Goal: Task Accomplishment & Management: Manage account settings

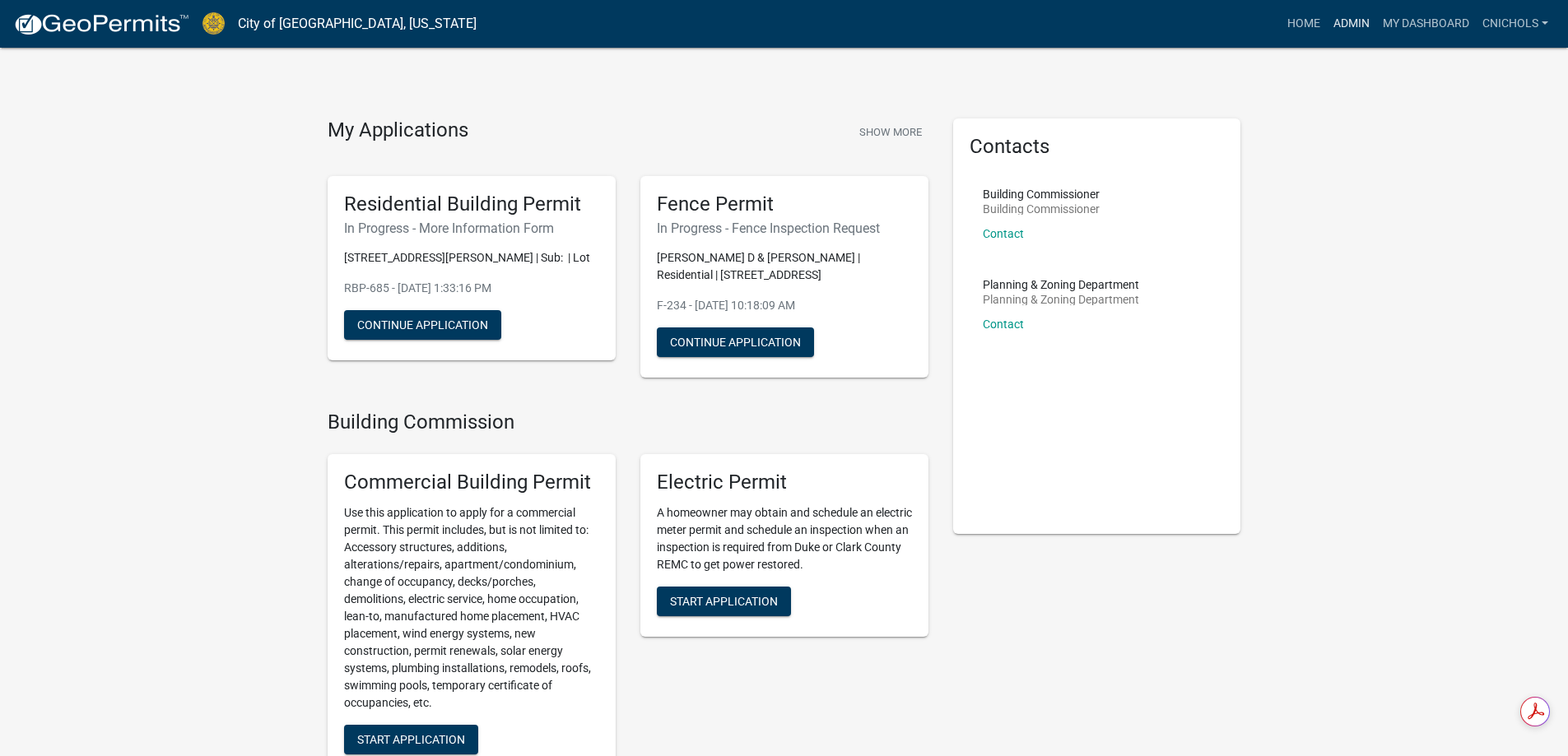
click at [1341, 19] on link "Admin" at bounding box center [1351, 24] width 50 height 31
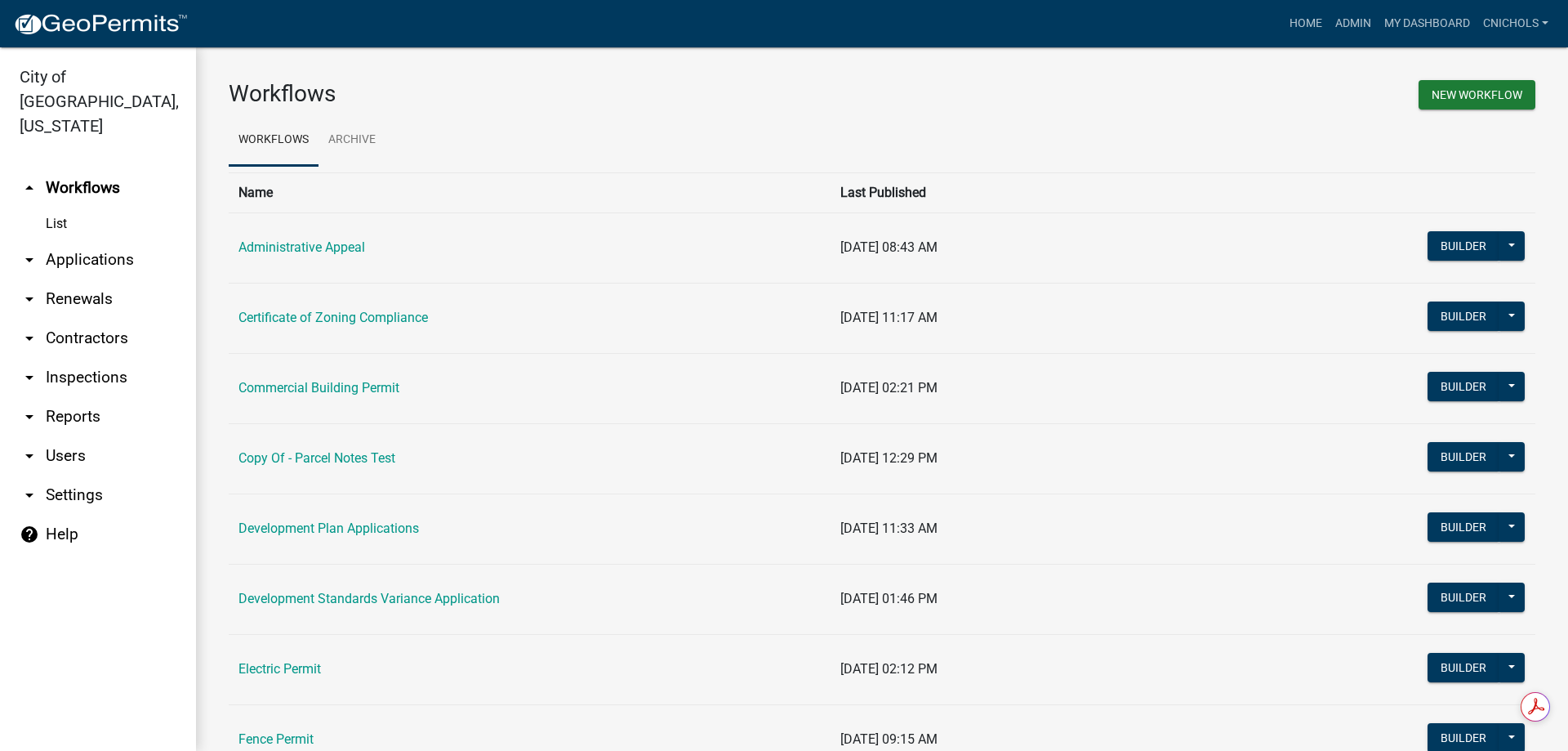
click at [92, 240] on link "arrow_drop_down Applications" at bounding box center [98, 259] width 196 height 39
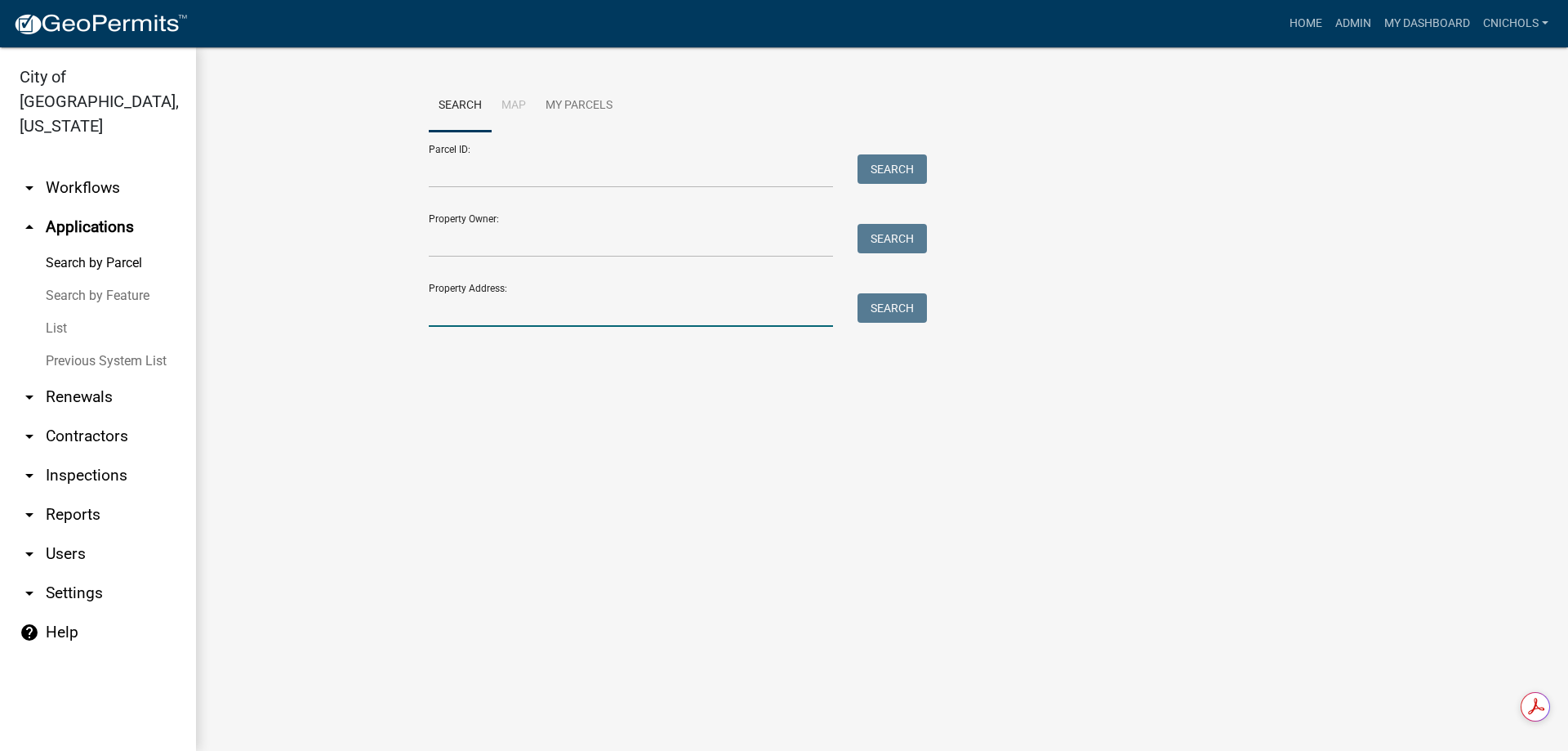
click at [446, 308] on input "Property Address:" at bounding box center [631, 310] width 404 height 34
type input "1002 e 10"
click at [883, 309] on button "Search" at bounding box center [892, 308] width 69 height 29
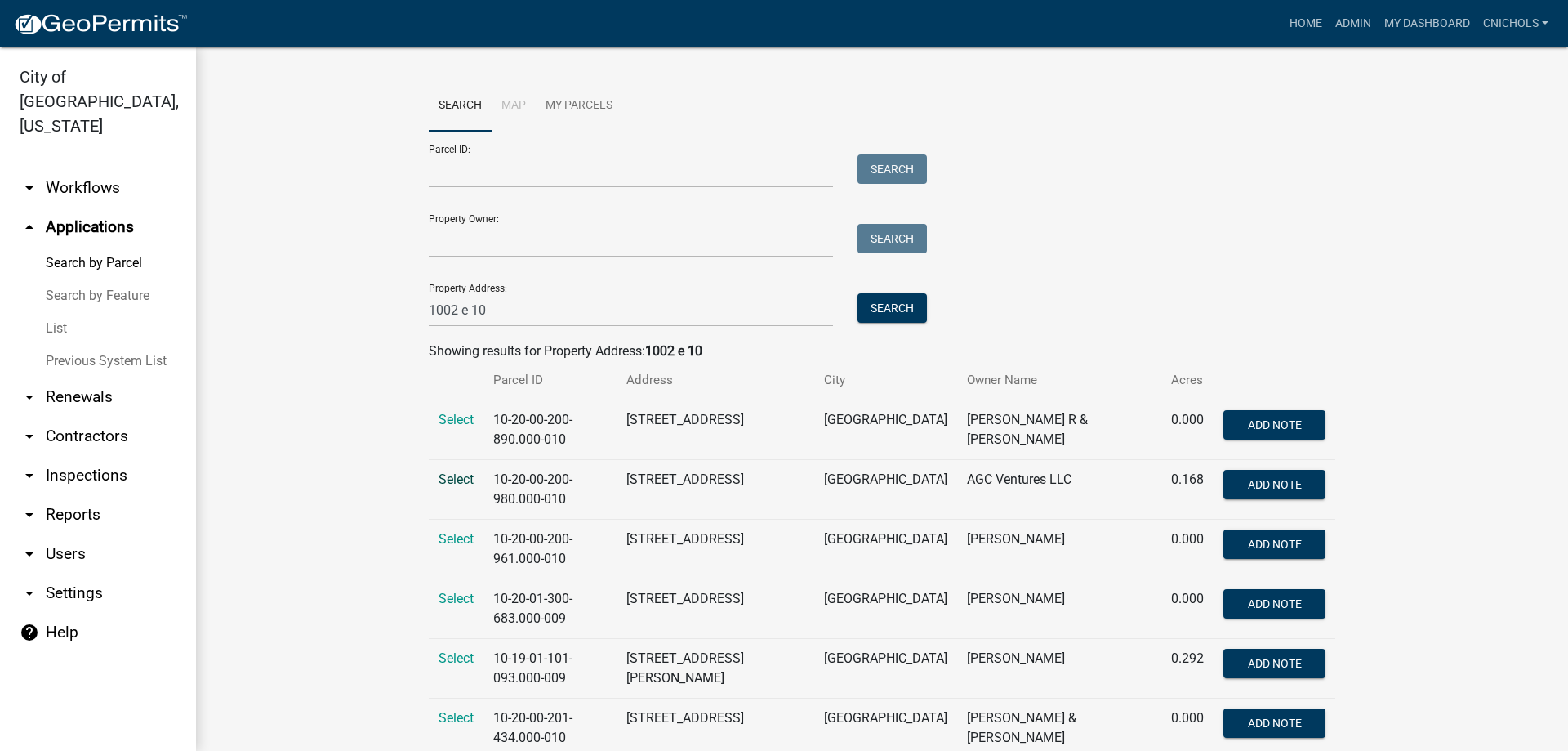
click at [450, 476] on span "Select" at bounding box center [456, 480] width 36 height 16
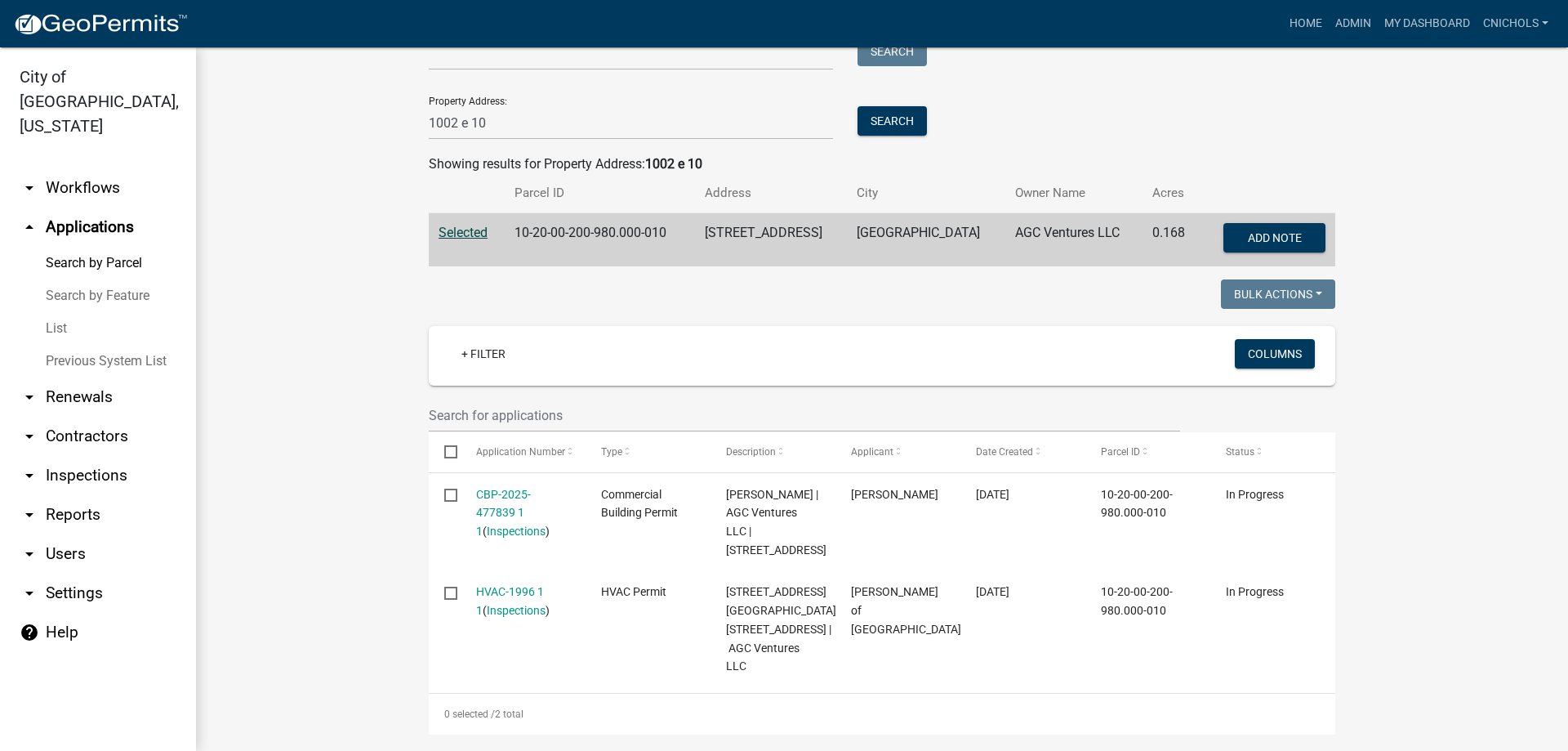
scroll to position [245, 0]
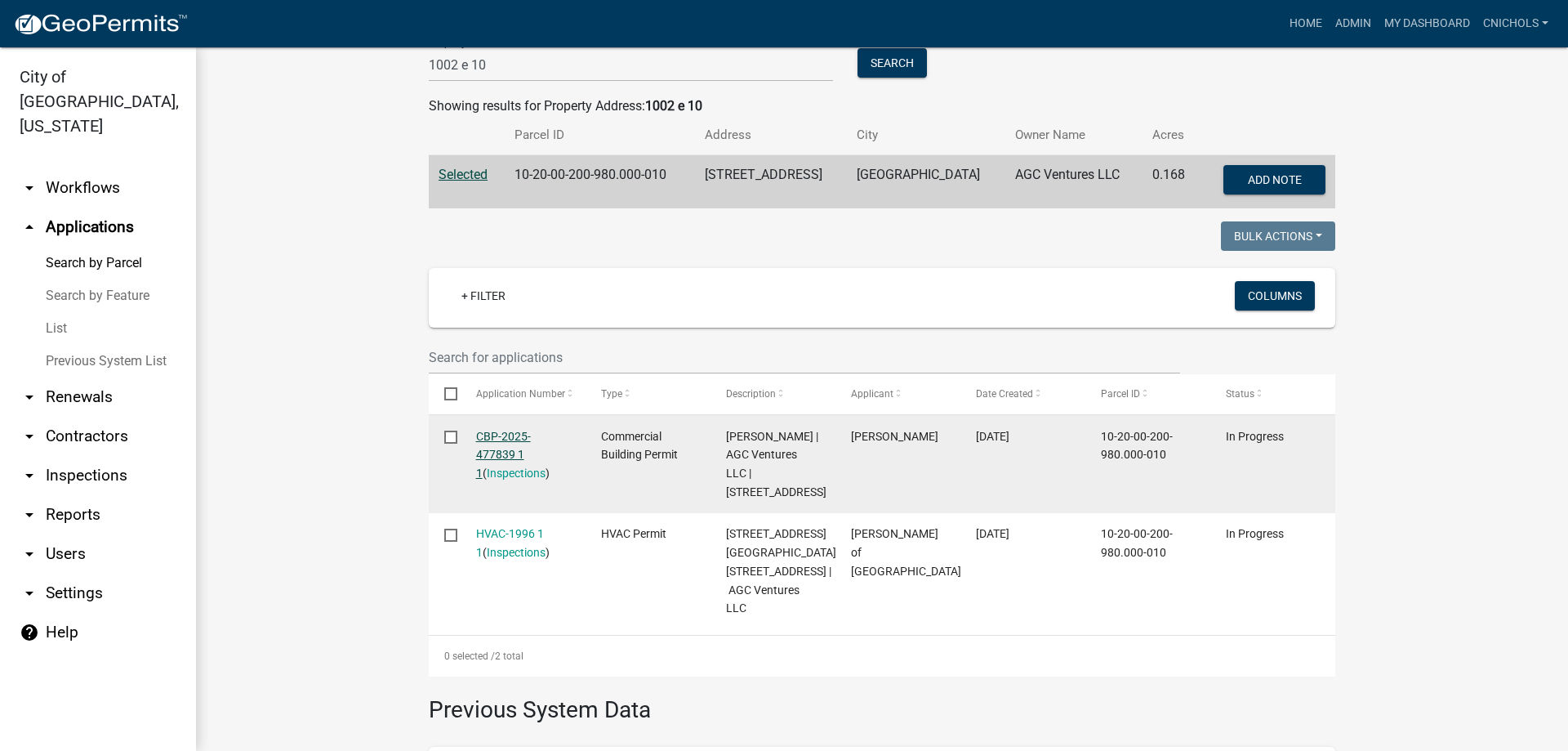
click at [527, 432] on link "CBP-2025-477839 1 1" at bounding box center [503, 455] width 55 height 50
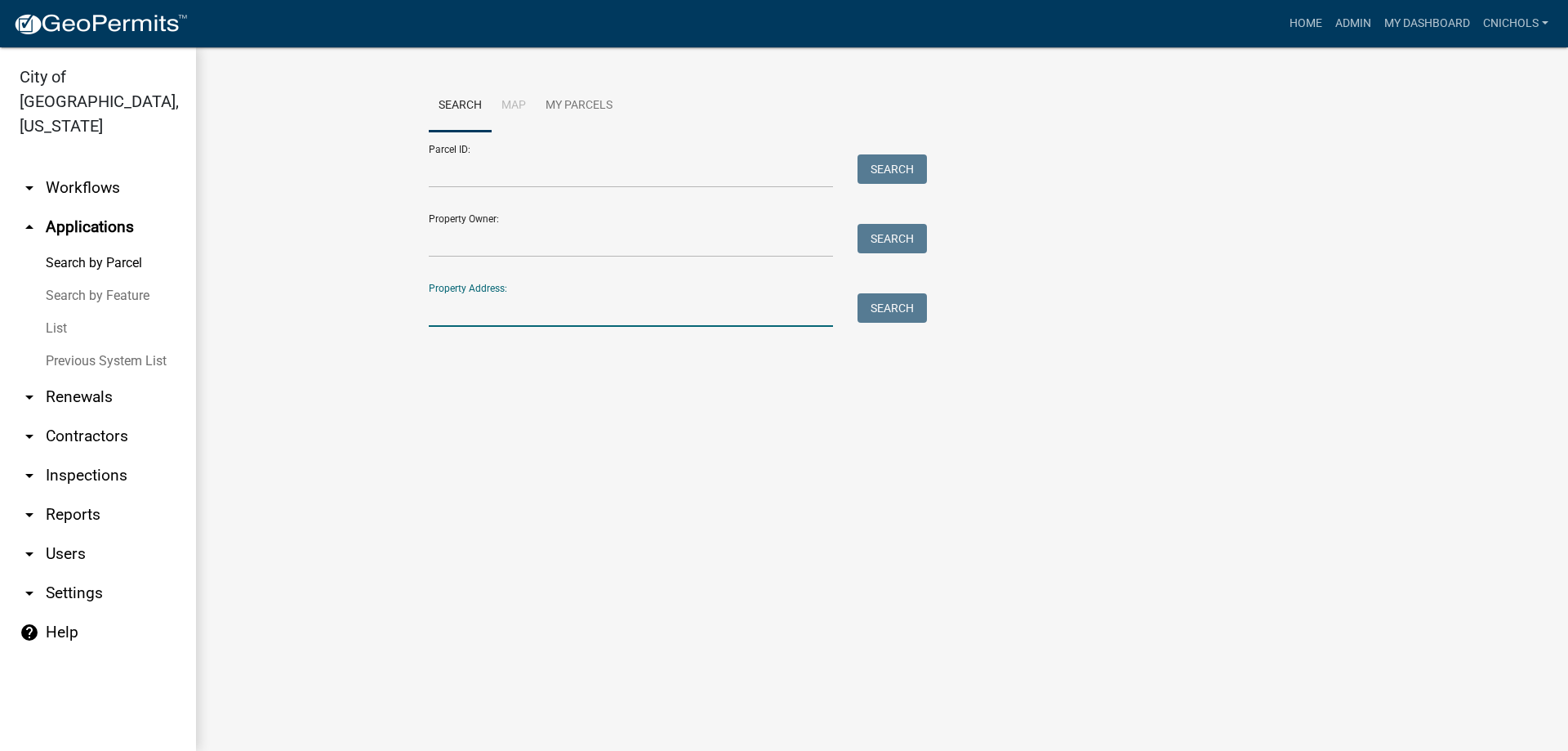
click at [512, 301] on input "Property Address:" at bounding box center [631, 310] width 404 height 34
type input "1002 e 10"
click at [895, 303] on button "Search" at bounding box center [892, 308] width 69 height 29
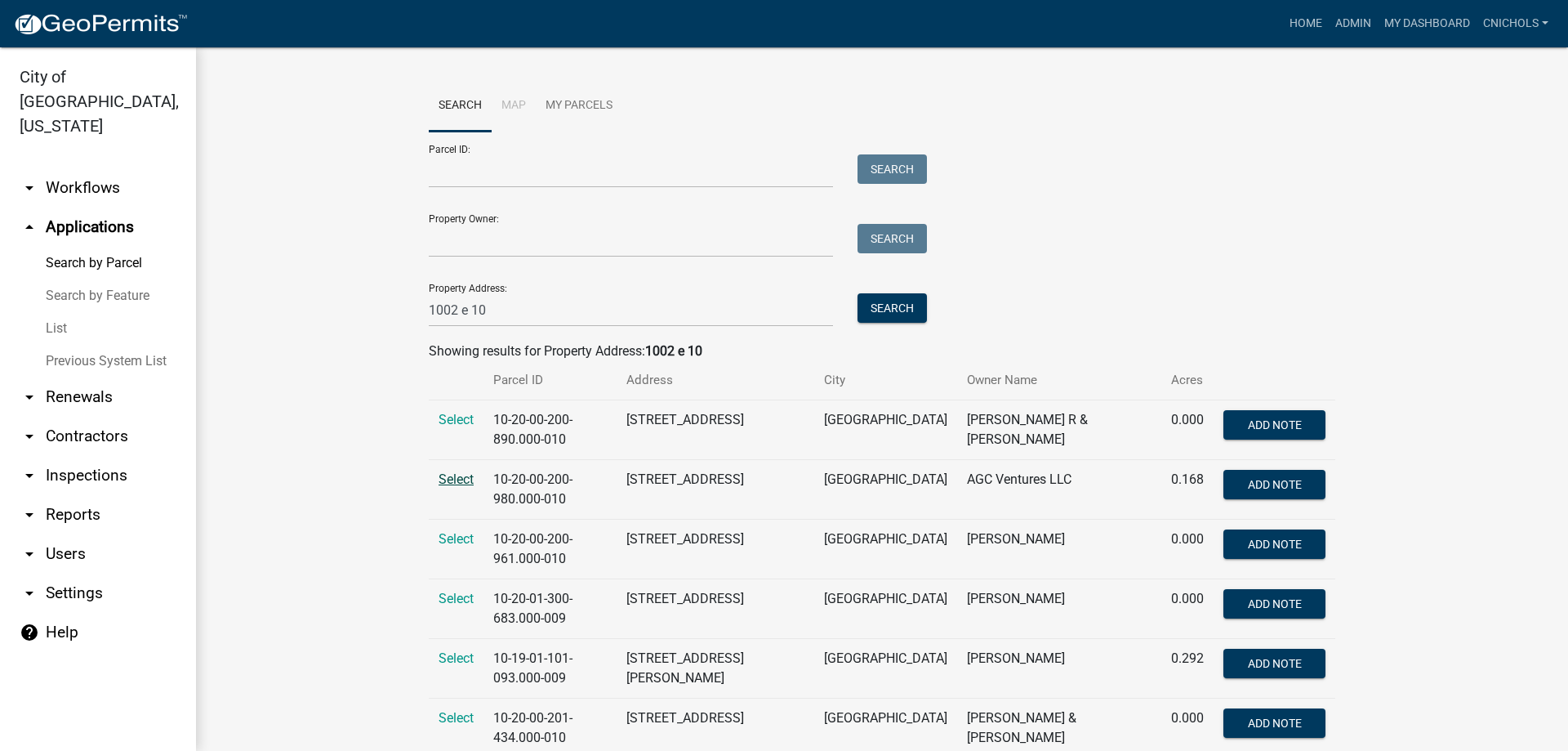
click at [446, 475] on span "Select" at bounding box center [456, 480] width 36 height 16
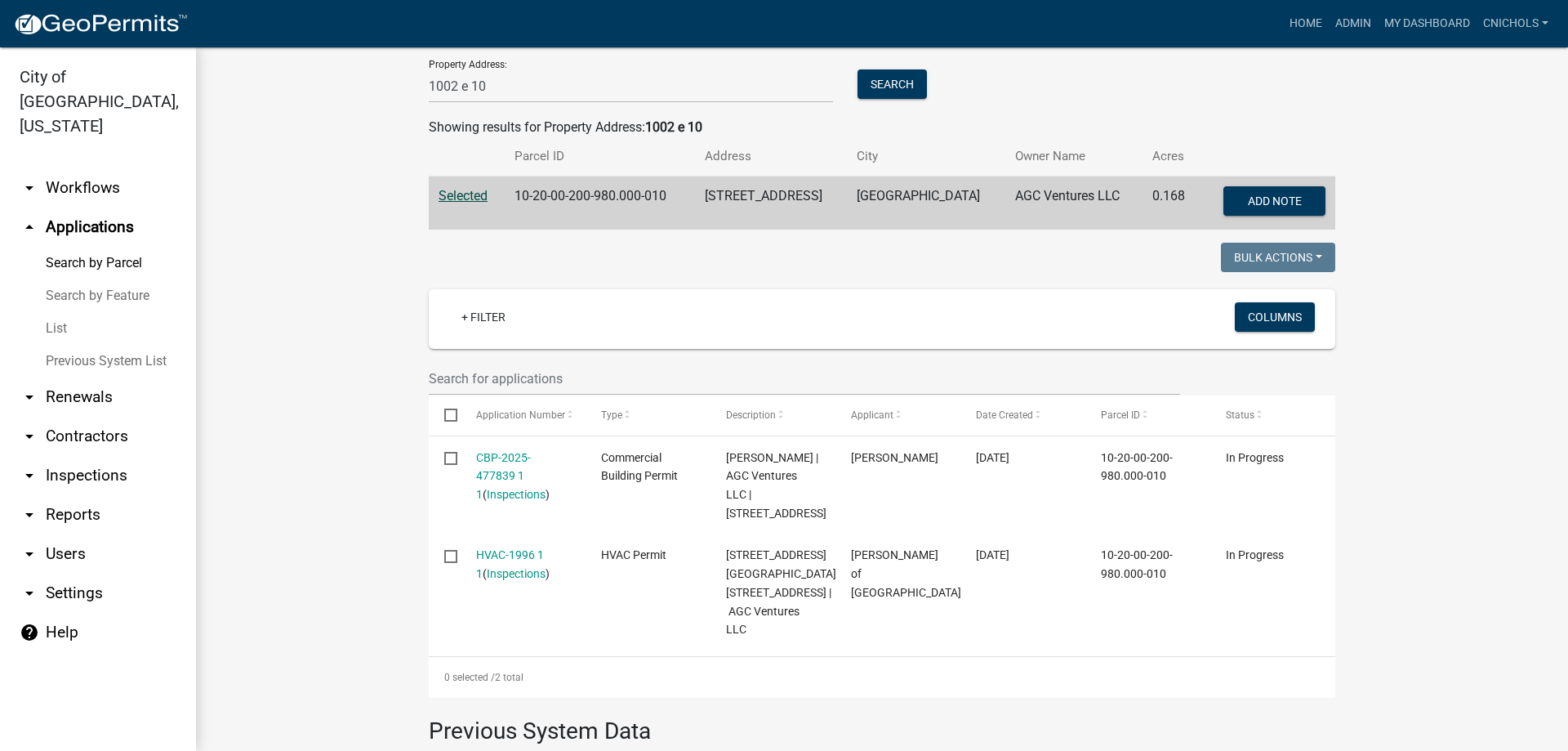
scroll to position [245, 0]
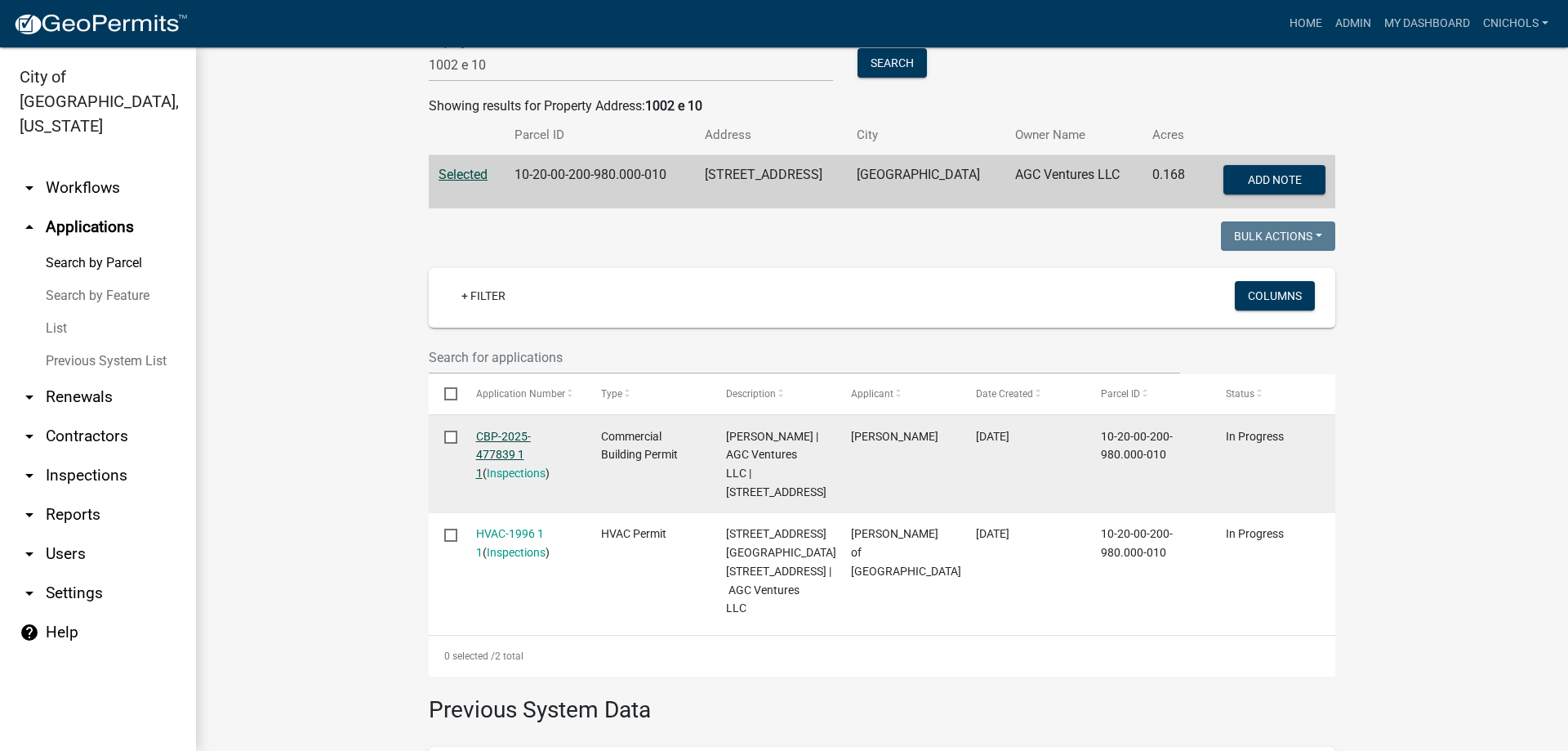
click at [530, 434] on link "CBP-2025-477839 1 1" at bounding box center [503, 455] width 55 height 50
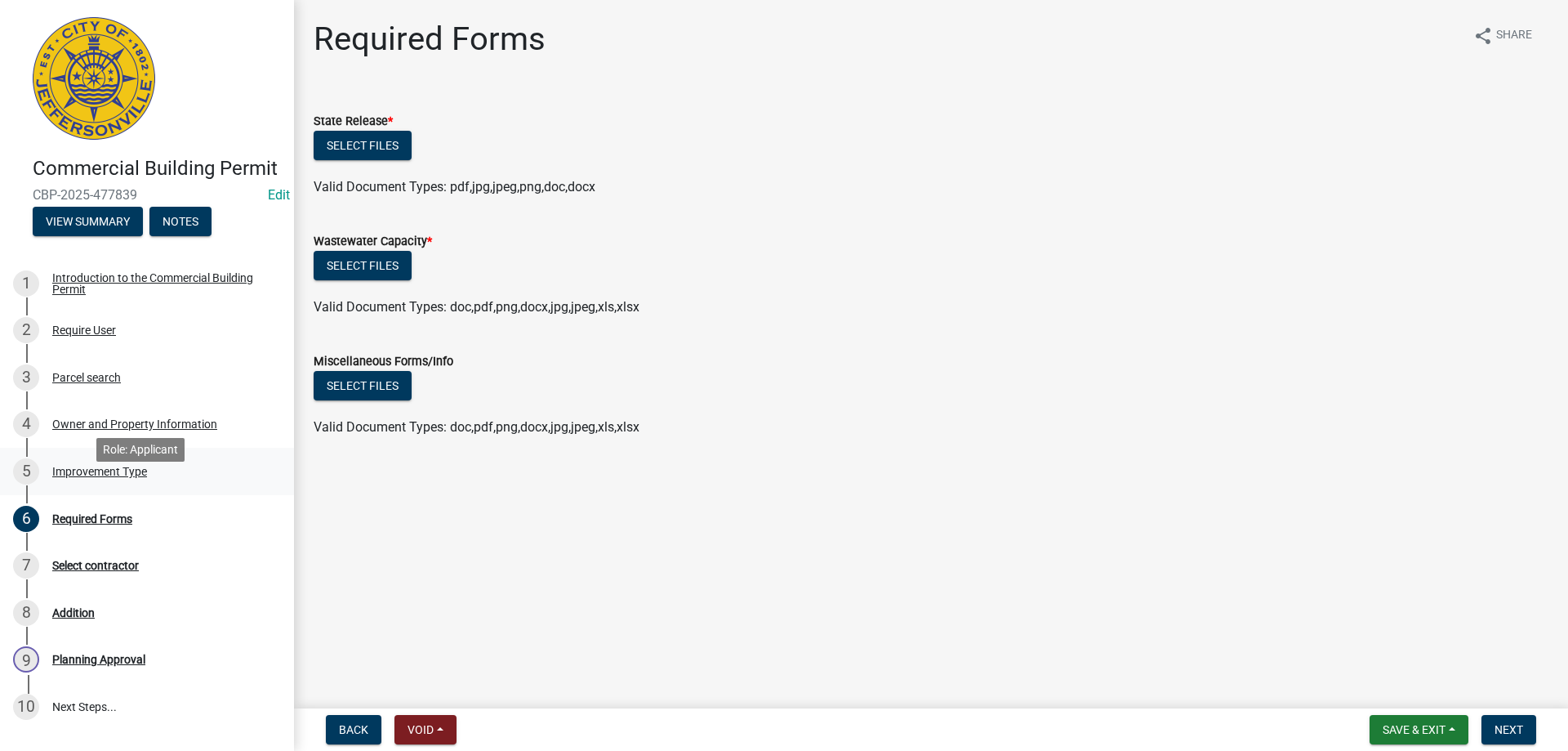
click at [102, 477] on div "Improvement Type" at bounding box center [99, 471] width 94 height 11
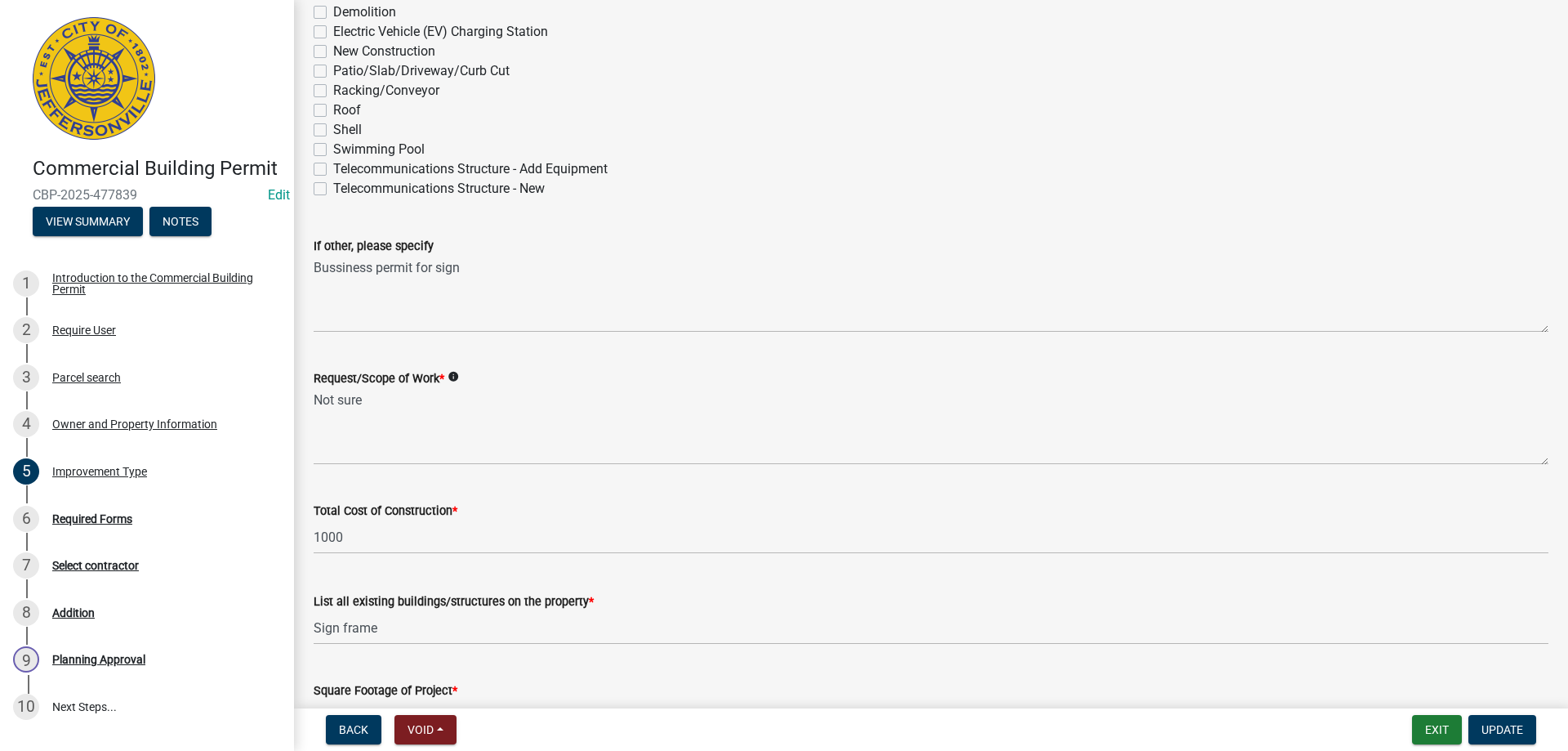
scroll to position [245, 0]
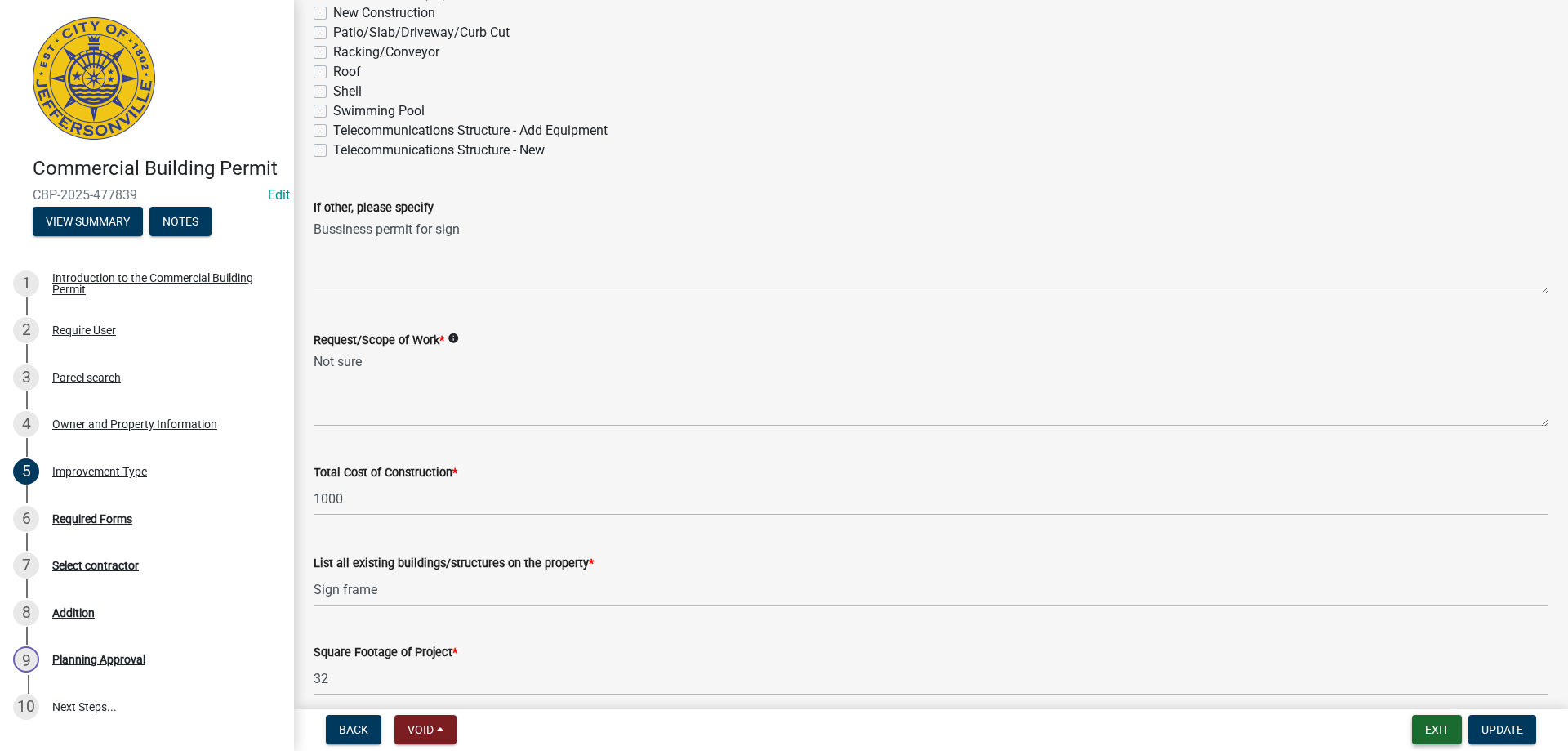
click at [1429, 730] on button "Exit" at bounding box center [1436, 729] width 49 height 29
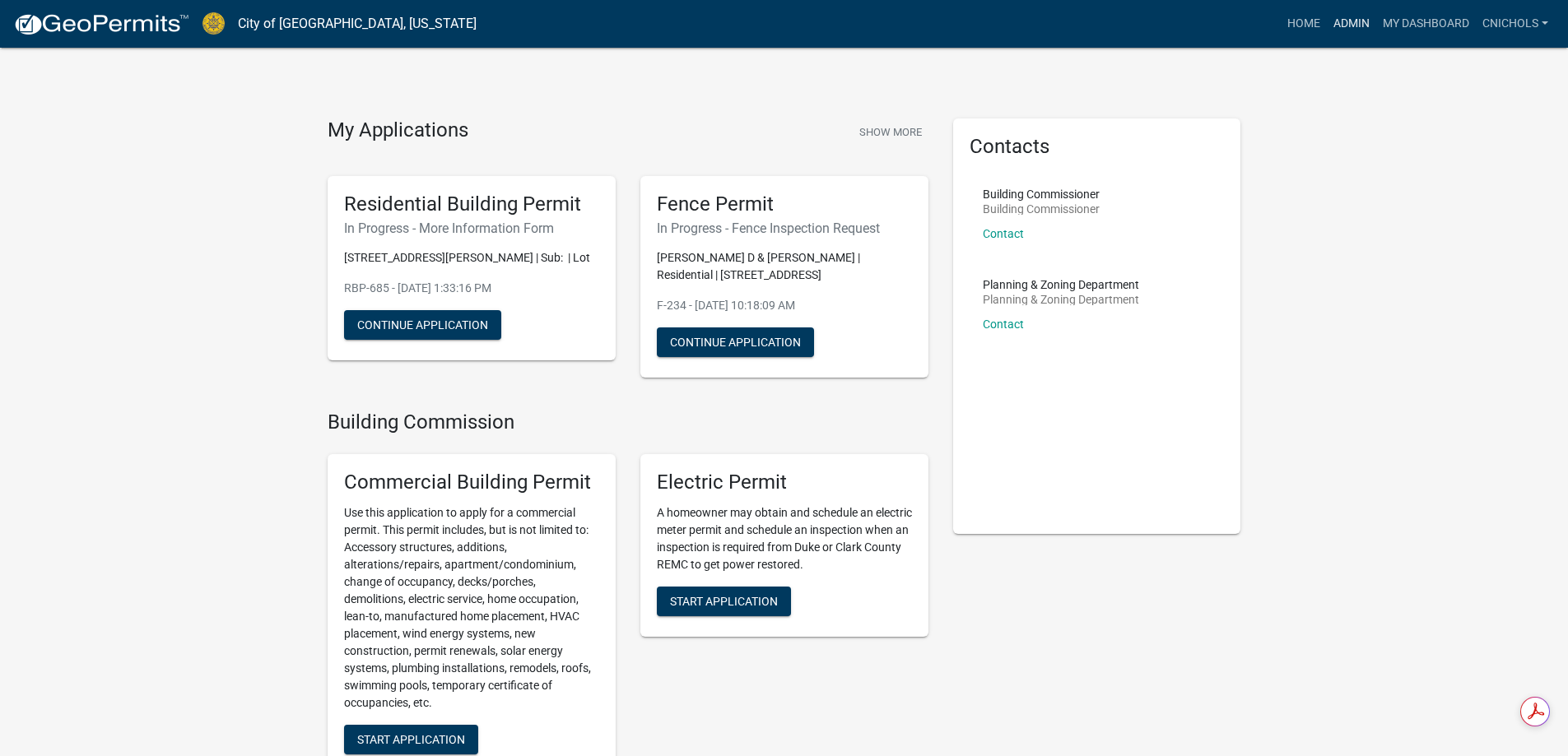
click at [1343, 17] on link "Admin" at bounding box center [1351, 24] width 50 height 31
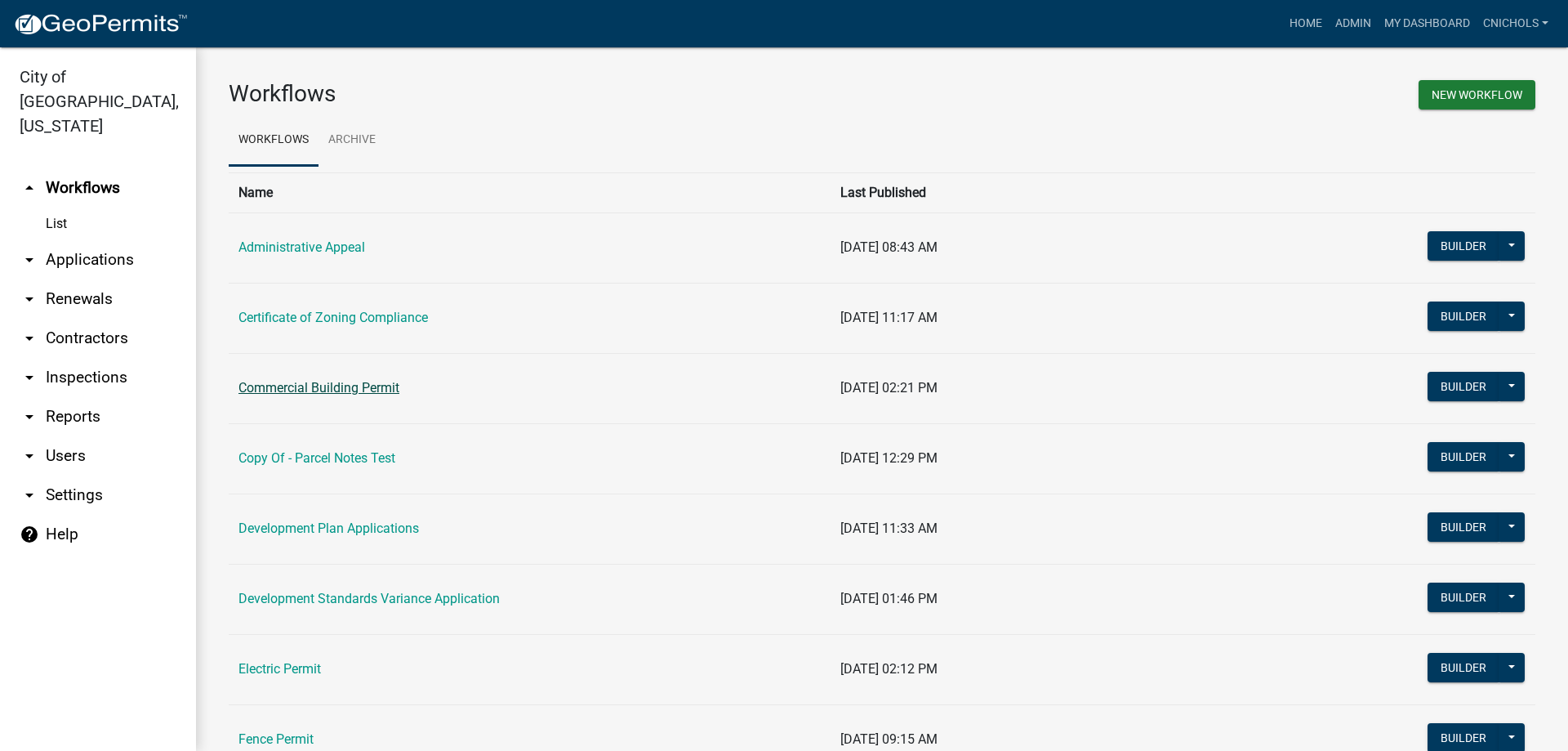
click at [332, 389] on link "Commercial Building Permit" at bounding box center [319, 388] width 161 height 16
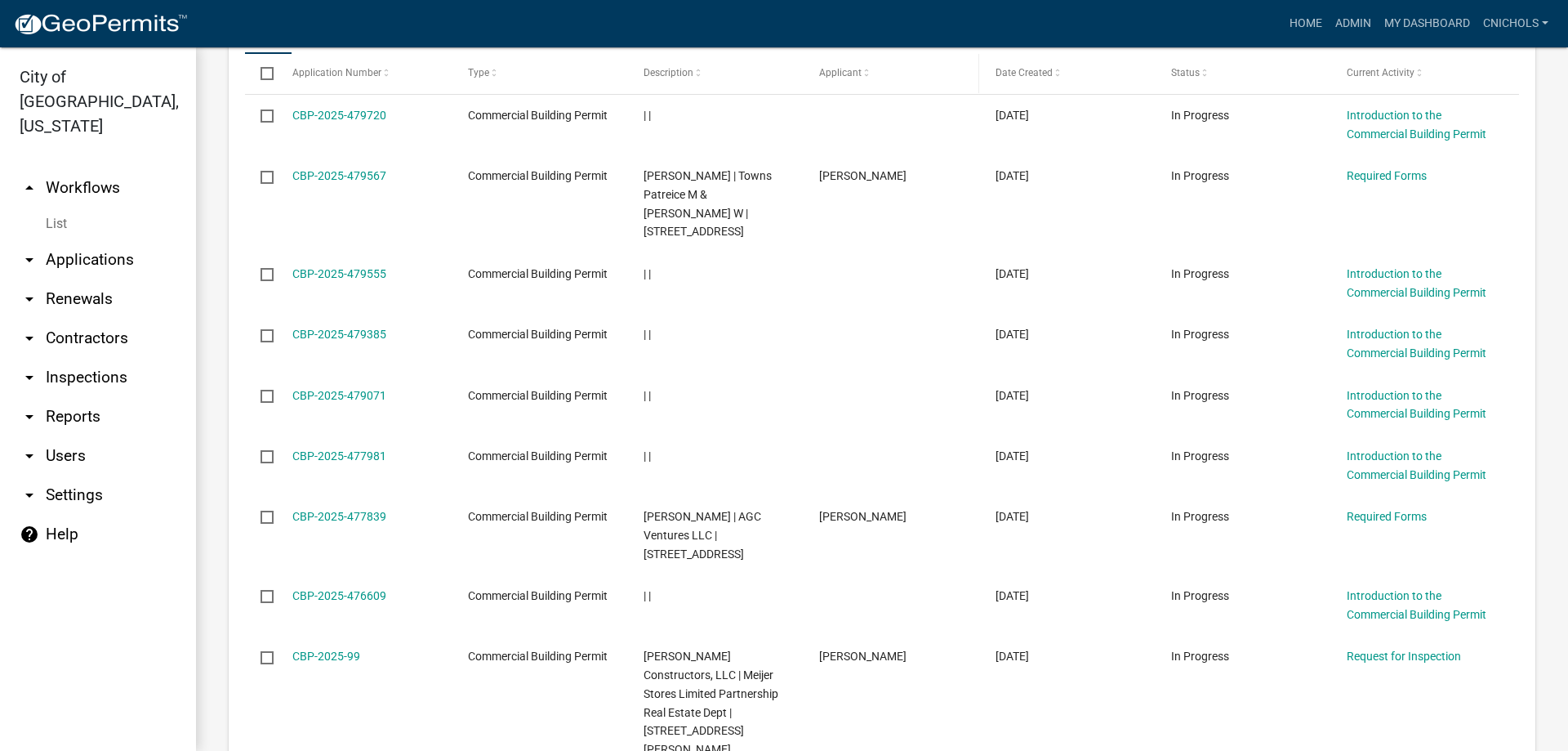
scroll to position [898, 0]
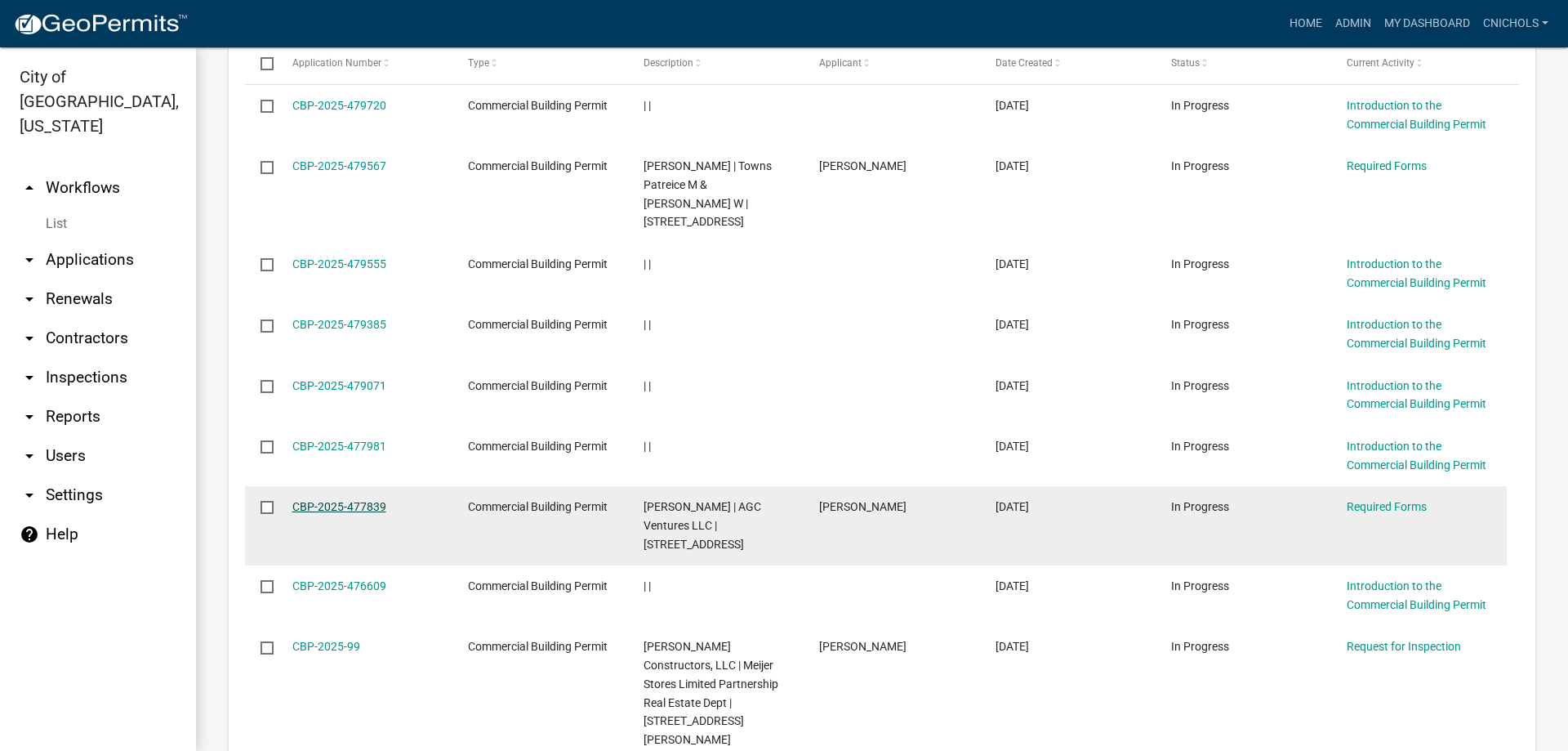
click at [346, 509] on link "CBP-2025-477839" at bounding box center [339, 506] width 94 height 13
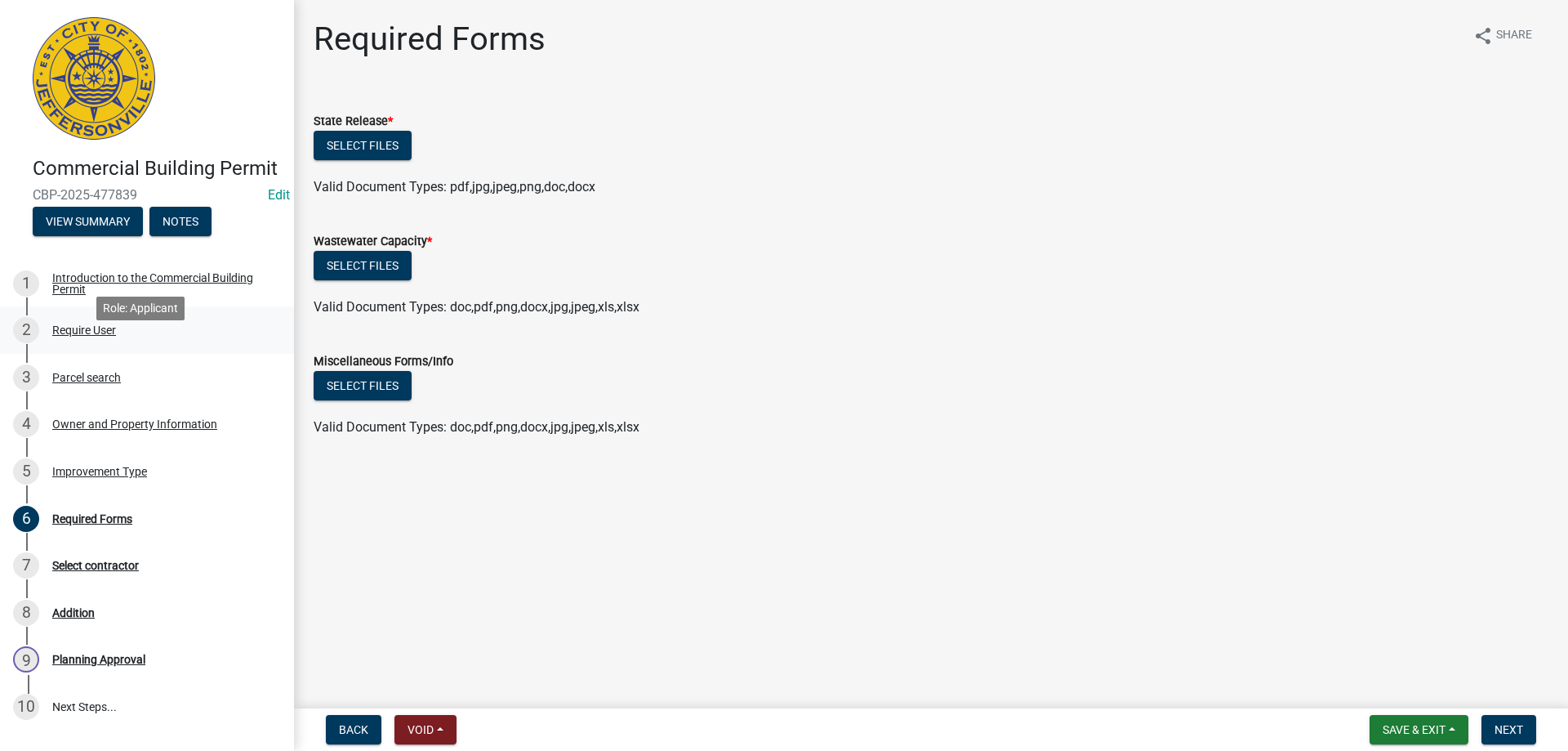
click at [94, 336] on div "Require User" at bounding box center [83, 330] width 63 height 11
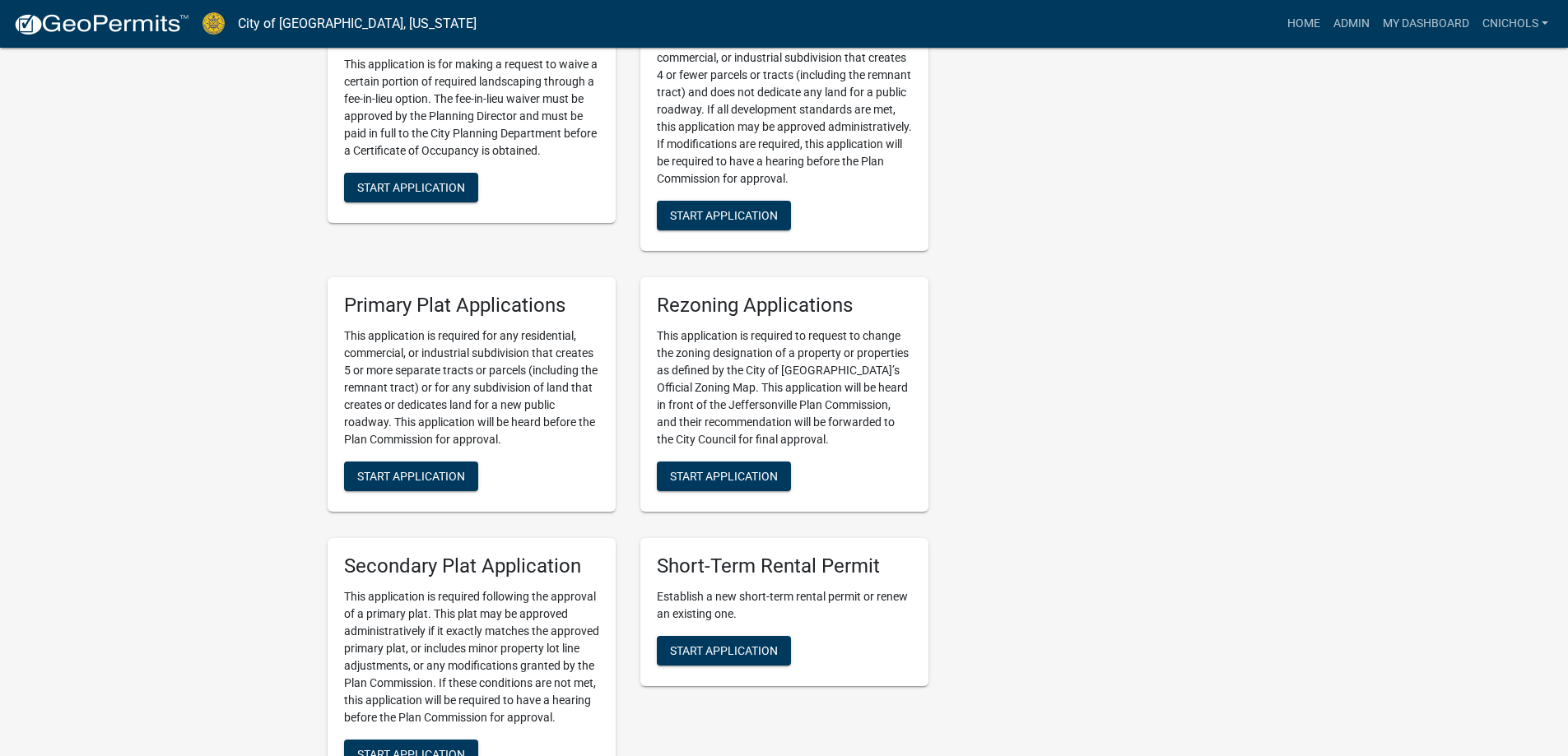
scroll to position [2303, 0]
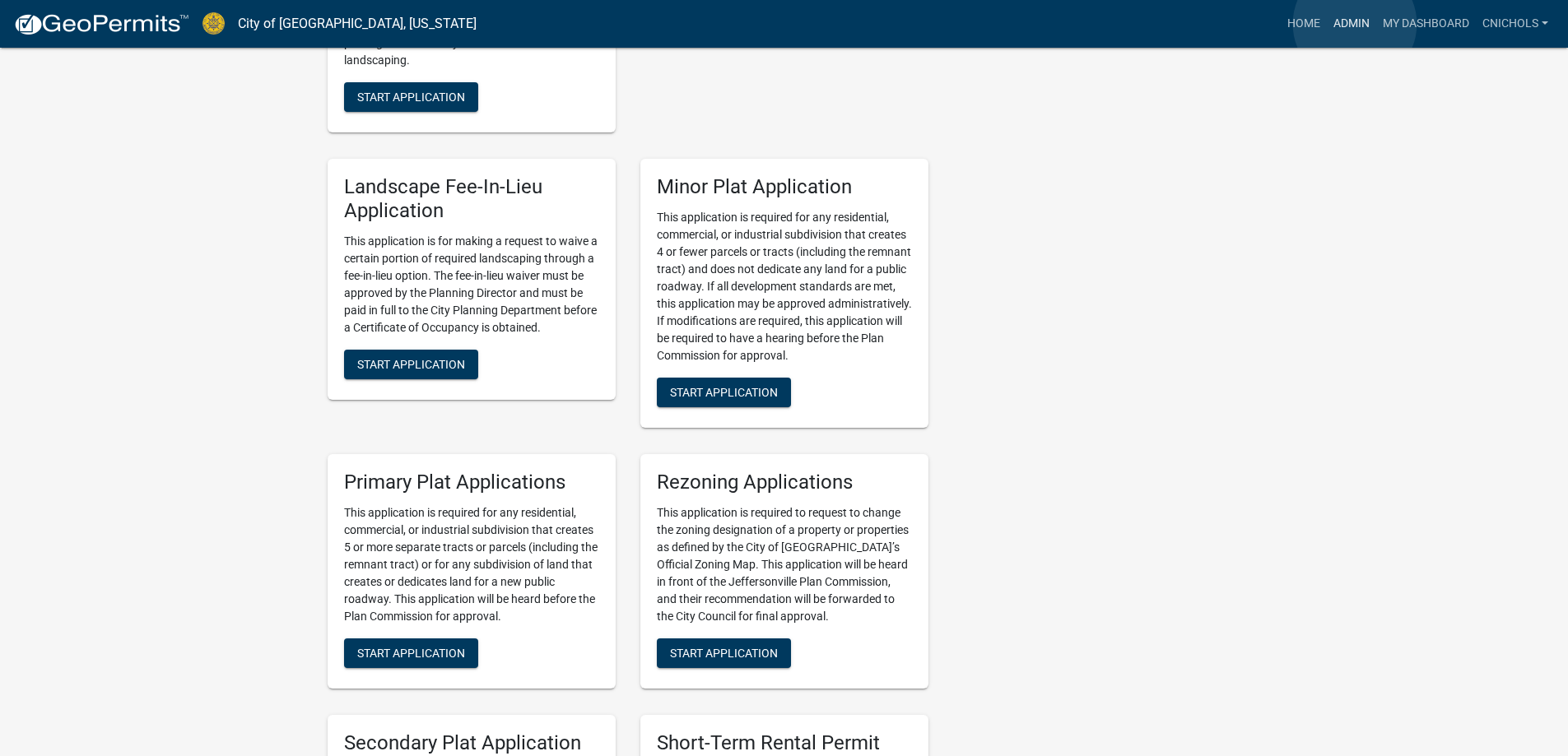
drag, startPoint x: 1355, startPoint y: 24, endPoint x: 1308, endPoint y: 73, distance: 67.9
click at [1354, 24] on link "Admin" at bounding box center [1351, 24] width 50 height 31
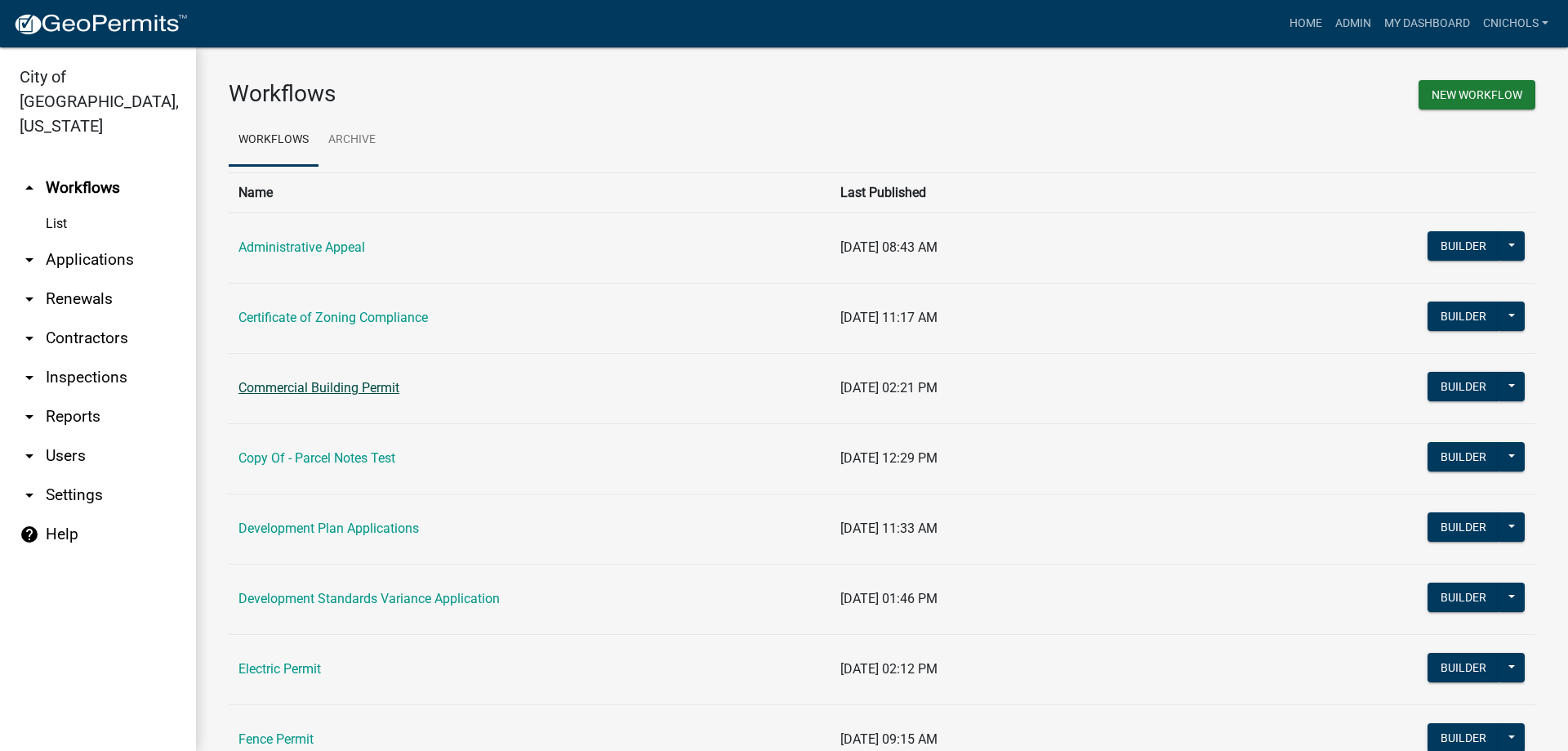
click at [306, 381] on link "Commercial Building Permit" at bounding box center [319, 388] width 161 height 16
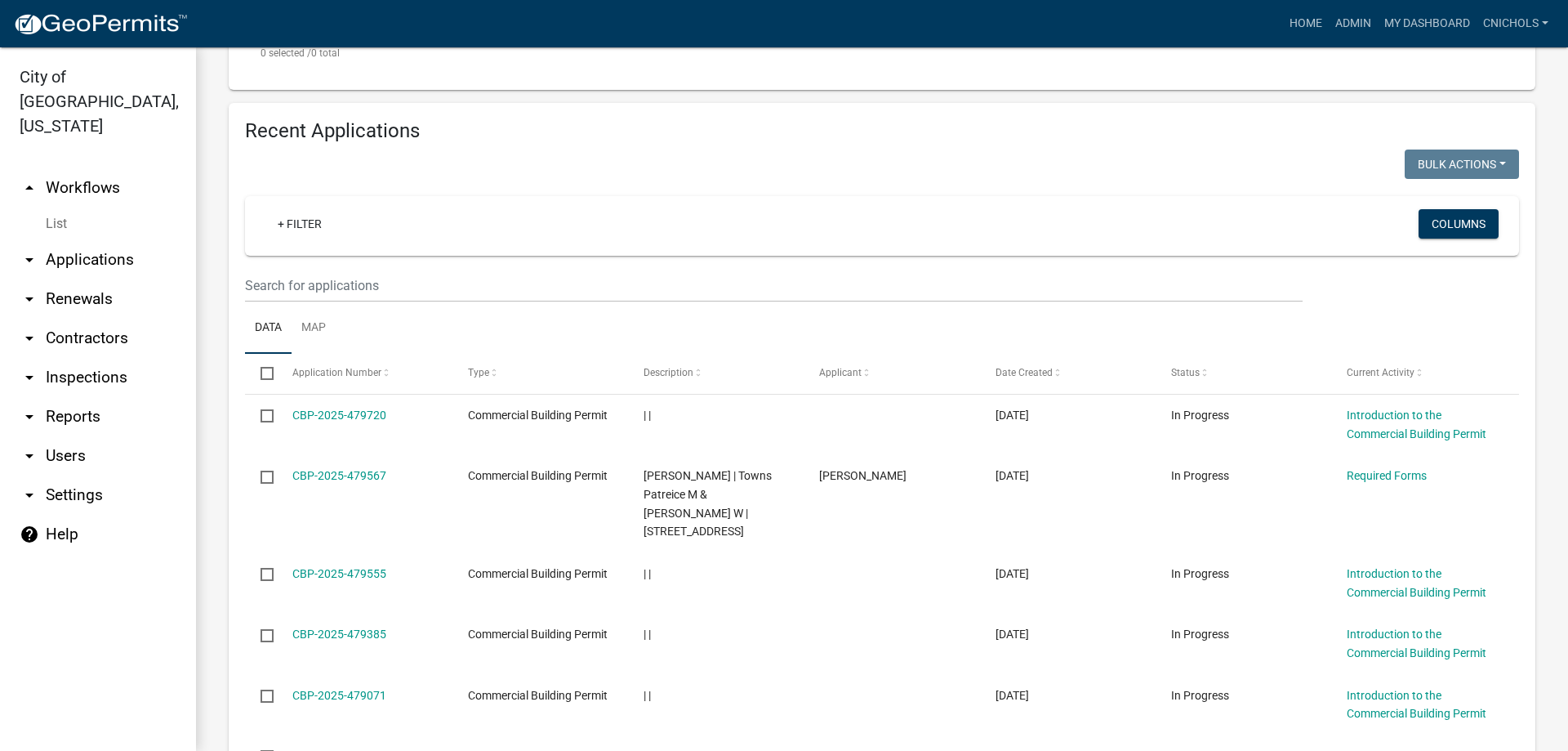
scroll to position [446, 0]
